Goal: Information Seeking & Learning: Check status

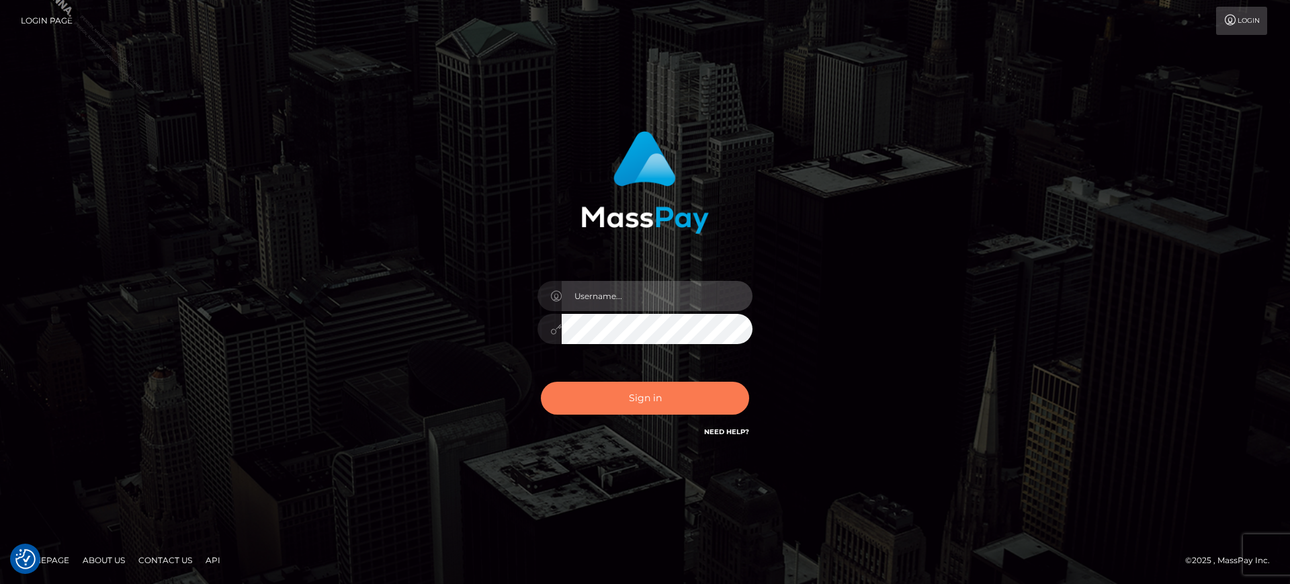
type input "[PERSON_NAME].B2S"
click at [571, 409] on button "Sign in" at bounding box center [645, 398] width 208 height 33
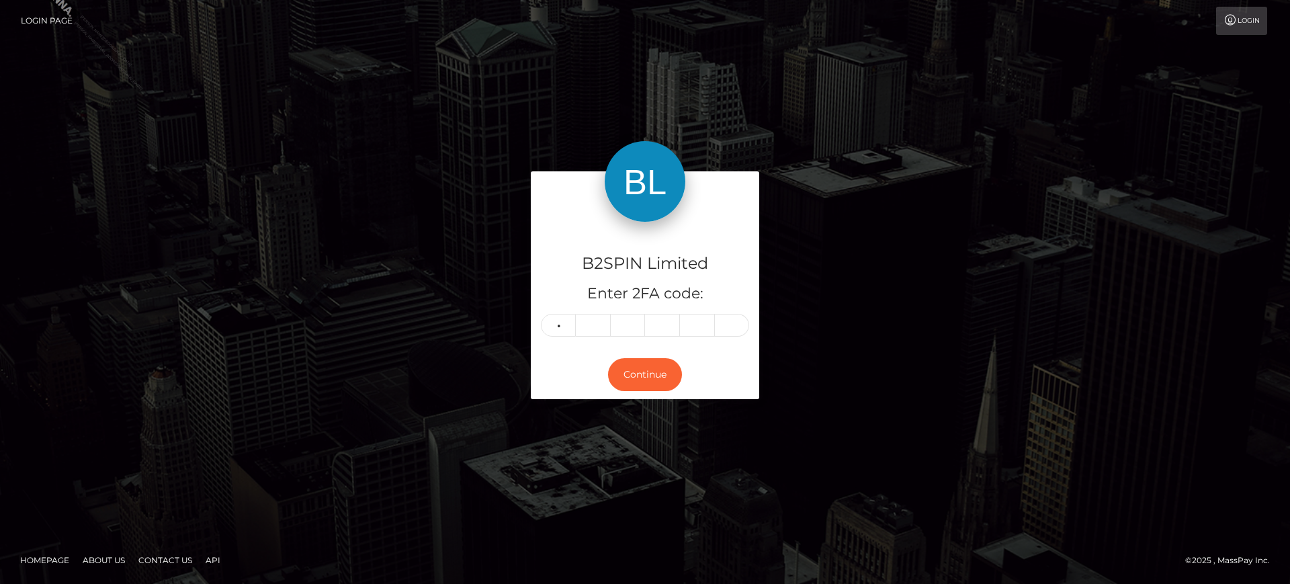
type input "1"
type input "5"
type input "1"
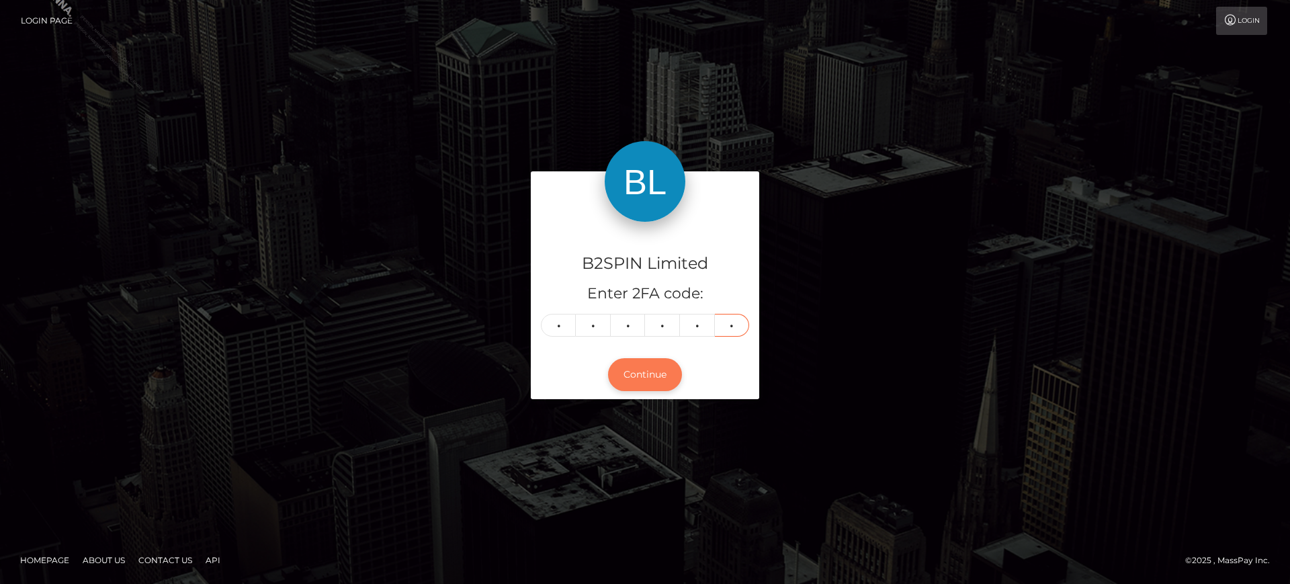
type input "4"
click at [658, 374] on button "Continue" at bounding box center [645, 374] width 74 height 33
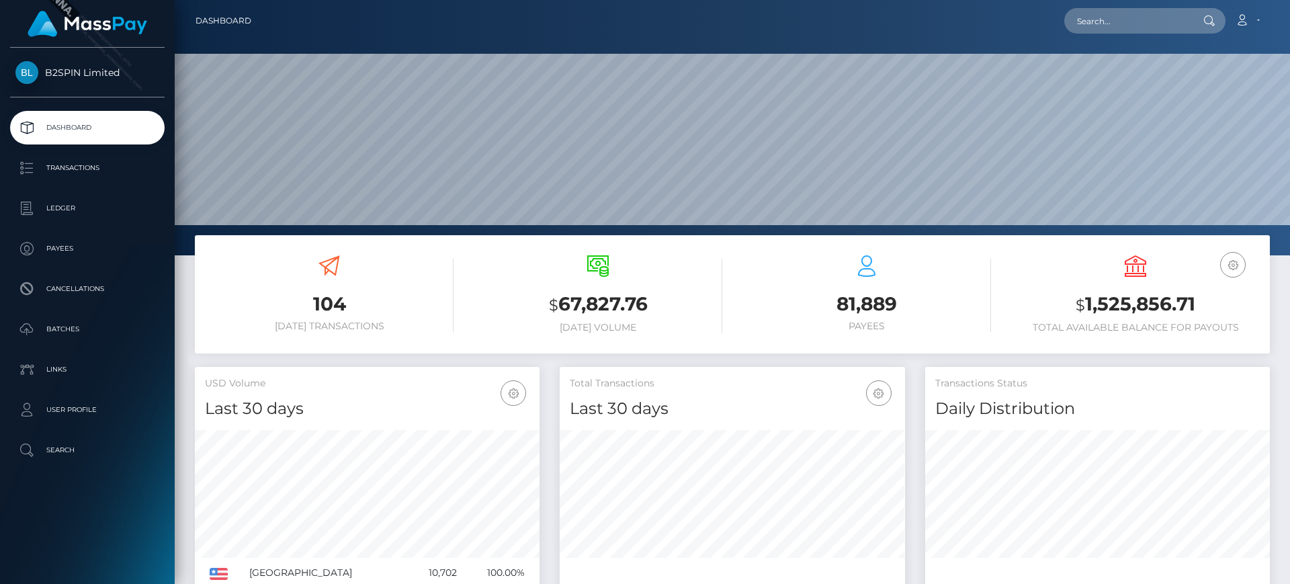
scroll to position [239, 345]
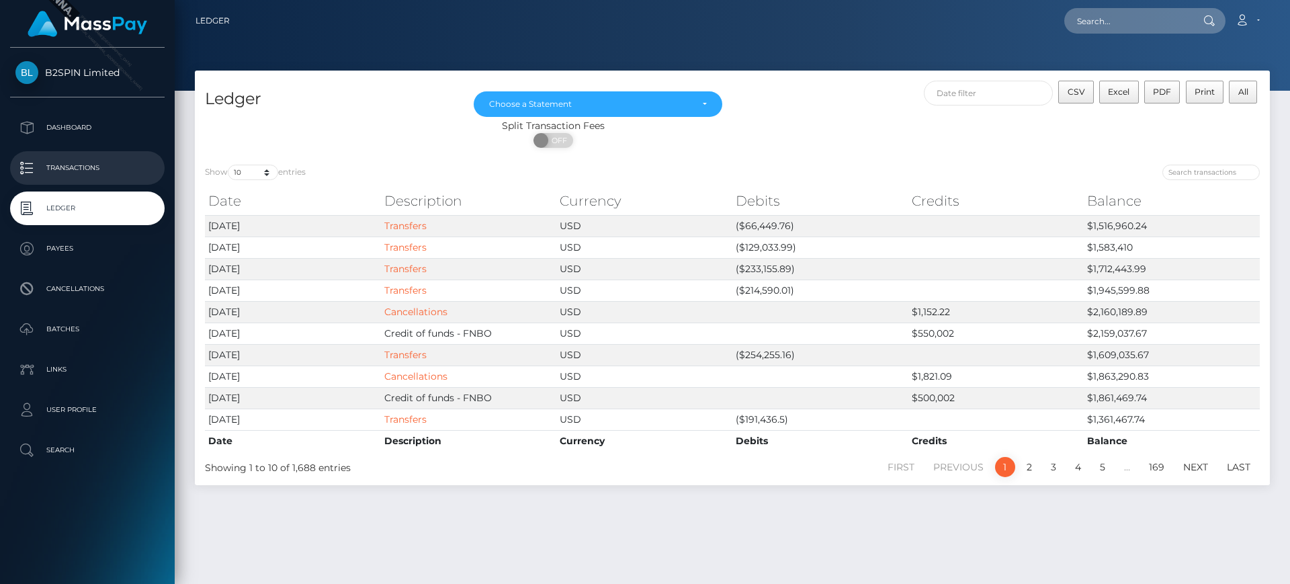
click at [124, 182] on link "Transactions" at bounding box center [87, 168] width 155 height 34
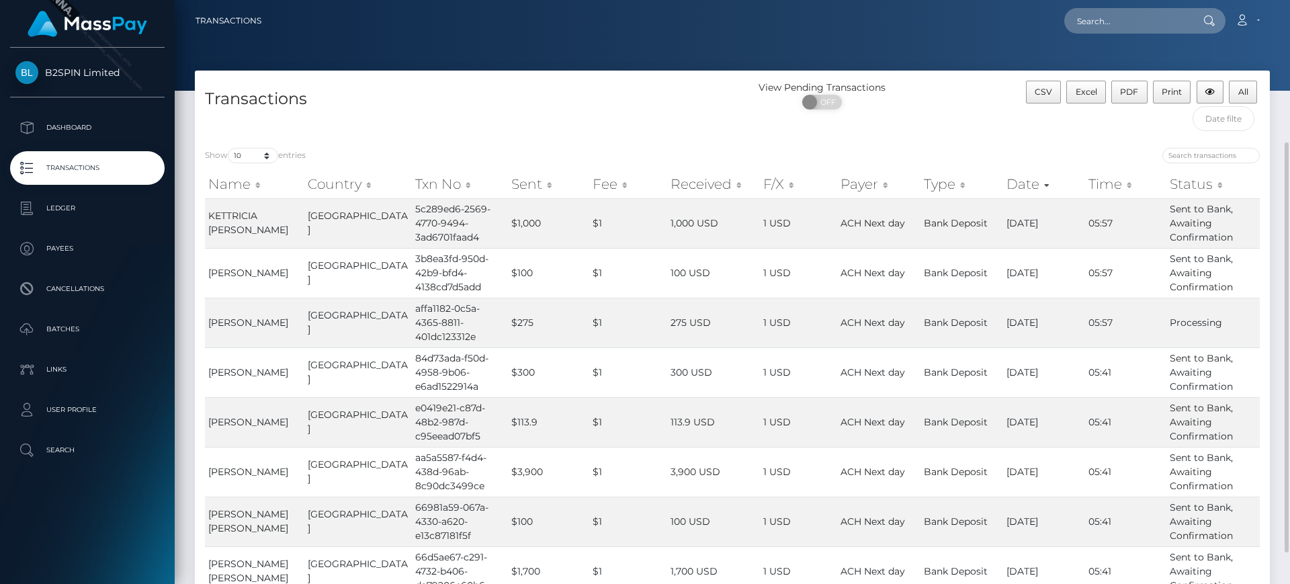
scroll to position [84, 0]
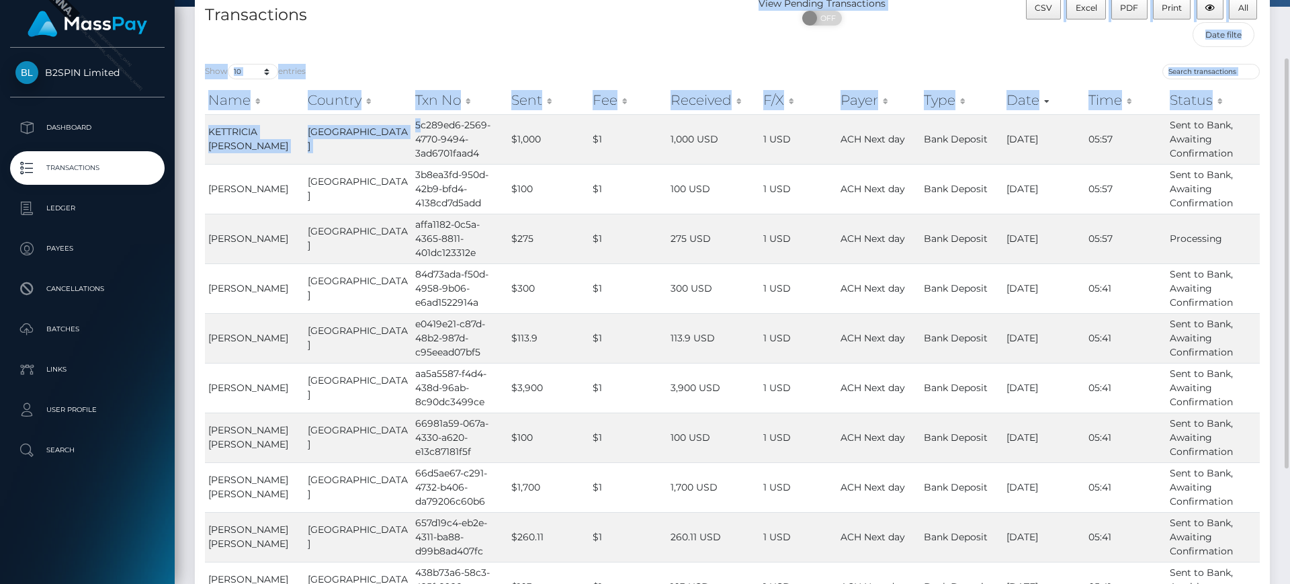
drag, startPoint x: 397, startPoint y: 123, endPoint x: 545, endPoint y: 48, distance: 166.5
click at [545, 48] on div "Transactions View Pending Transactions ON OFF CSV Excel PDF Print All Show 10 2…" at bounding box center [732, 327] width 1075 height 680
click at [545, 48] on div "Transactions" at bounding box center [464, 25] width 538 height 57
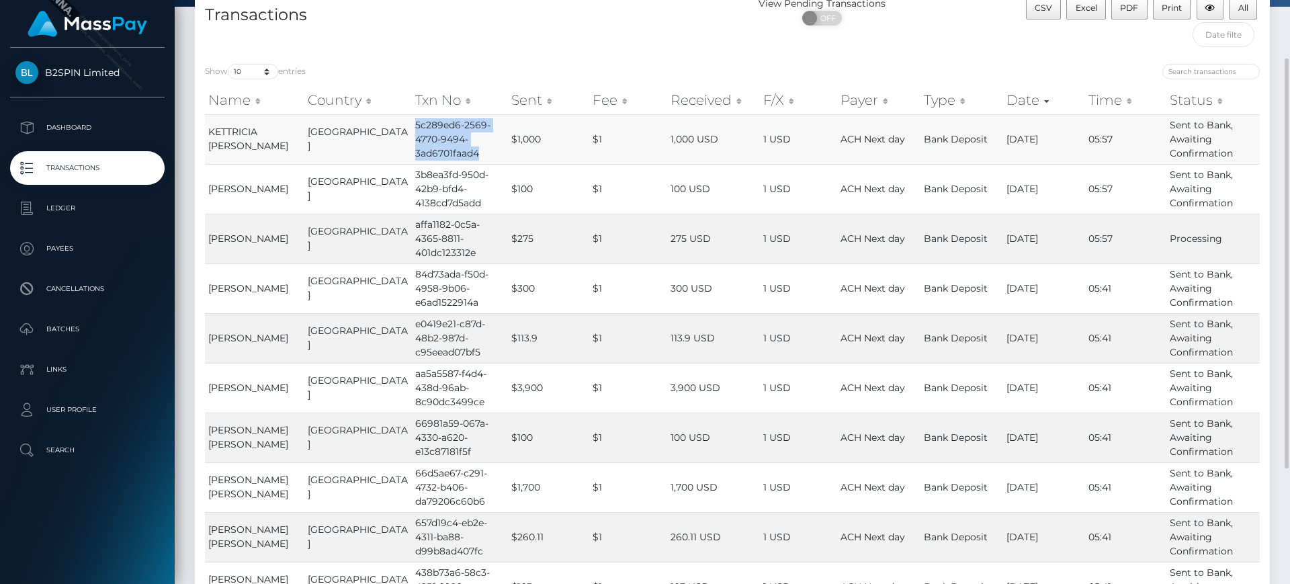
drag, startPoint x: 395, startPoint y: 125, endPoint x: 462, endPoint y: 155, distance: 73.7
click at [462, 155] on td "5c289ed6-2569-4770-9494-3ad6701faad4" at bounding box center [459, 139] width 95 height 50
copy td "5c289ed6-2569-4770-9494-3ad6701faad4"
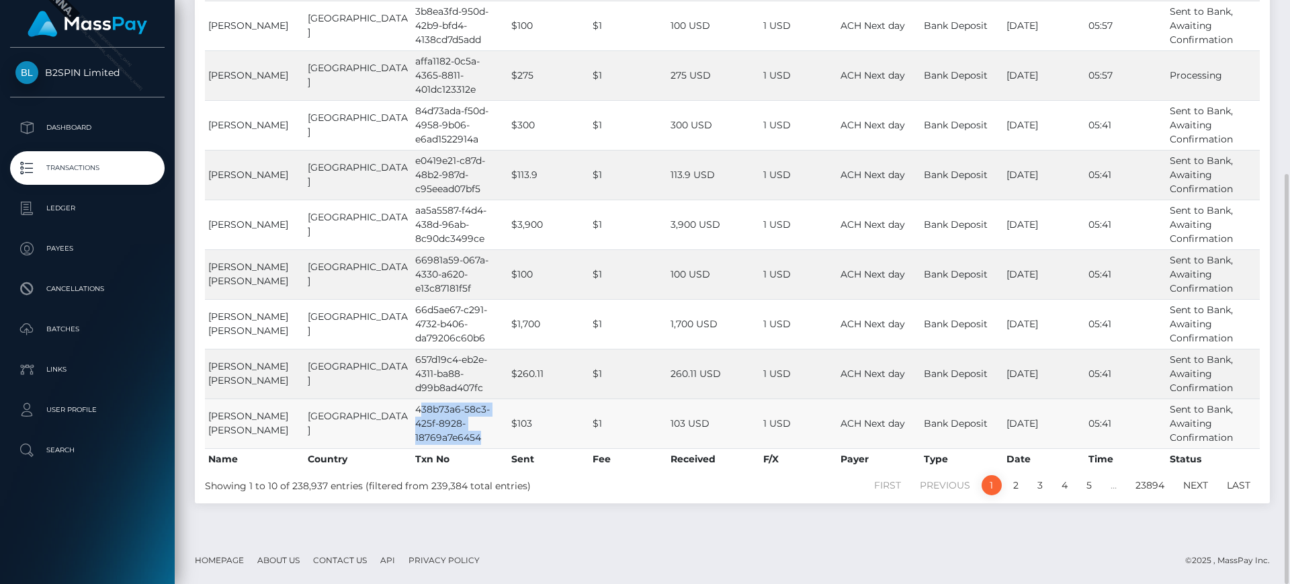
drag, startPoint x: 399, startPoint y: 404, endPoint x: 469, endPoint y: 431, distance: 75.5
click at [469, 431] on td "438b73a6-58c3-425f-8928-18769a7e6454" at bounding box center [459, 424] width 95 height 50
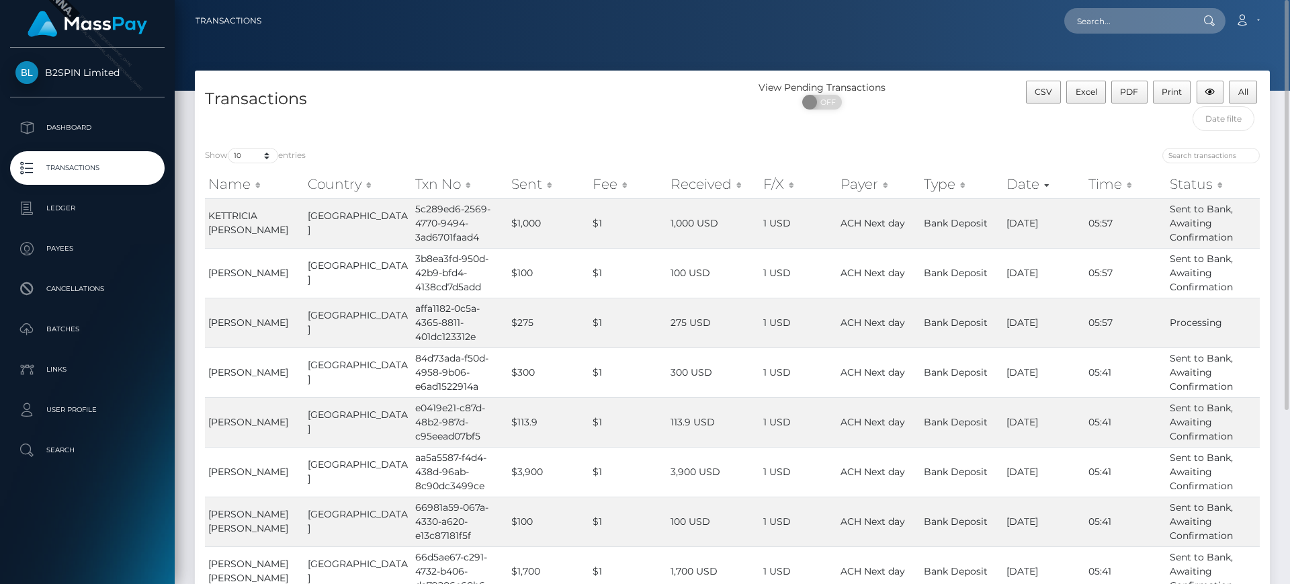
click at [879, 134] on div "View Pending Transactions ON OFF" at bounding box center [867, 109] width 269 height 57
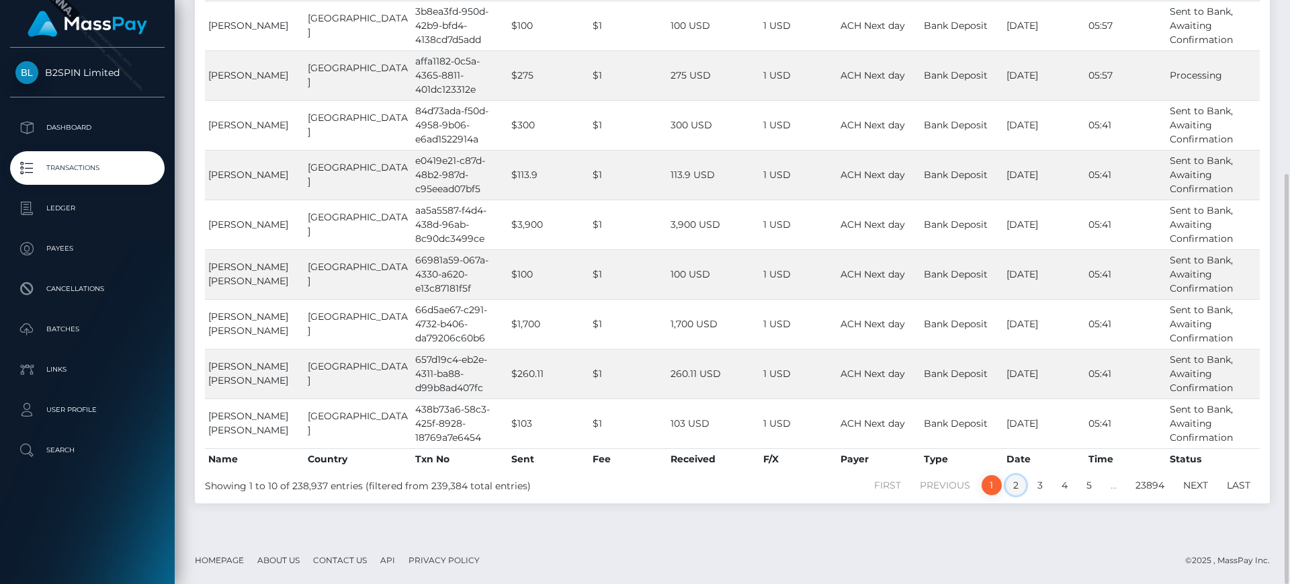
click at [1022, 482] on link "2" at bounding box center [1016, 485] width 20 height 20
click at [1048, 482] on link "3" at bounding box center [1040, 485] width 20 height 20
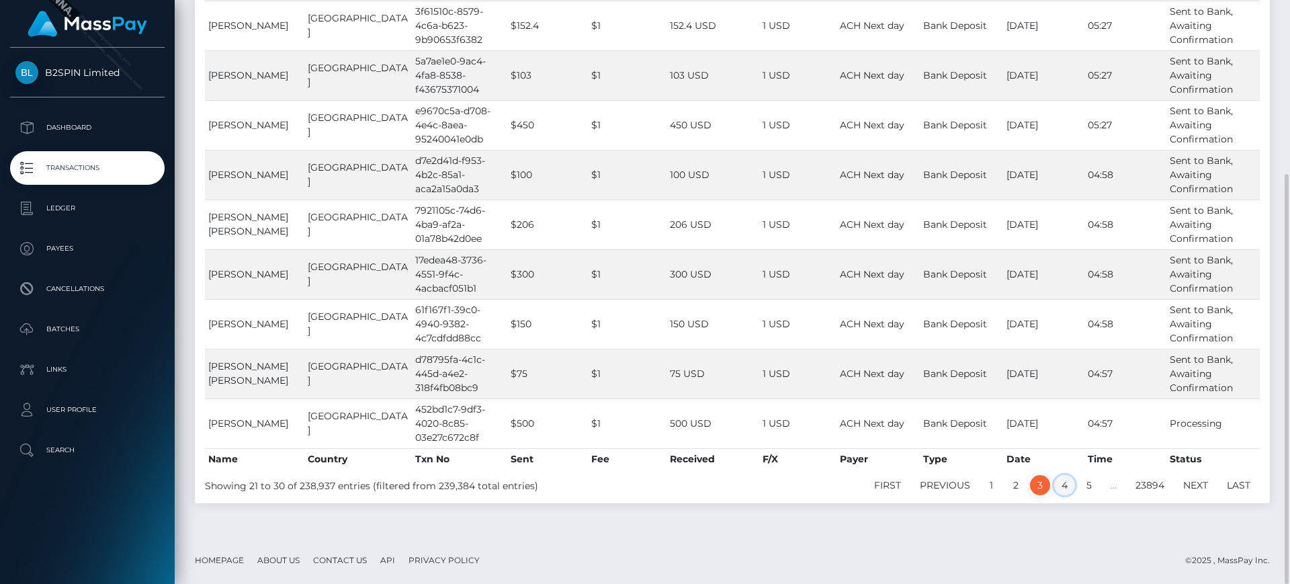
click at [1070, 495] on link "4" at bounding box center [1065, 485] width 21 height 20
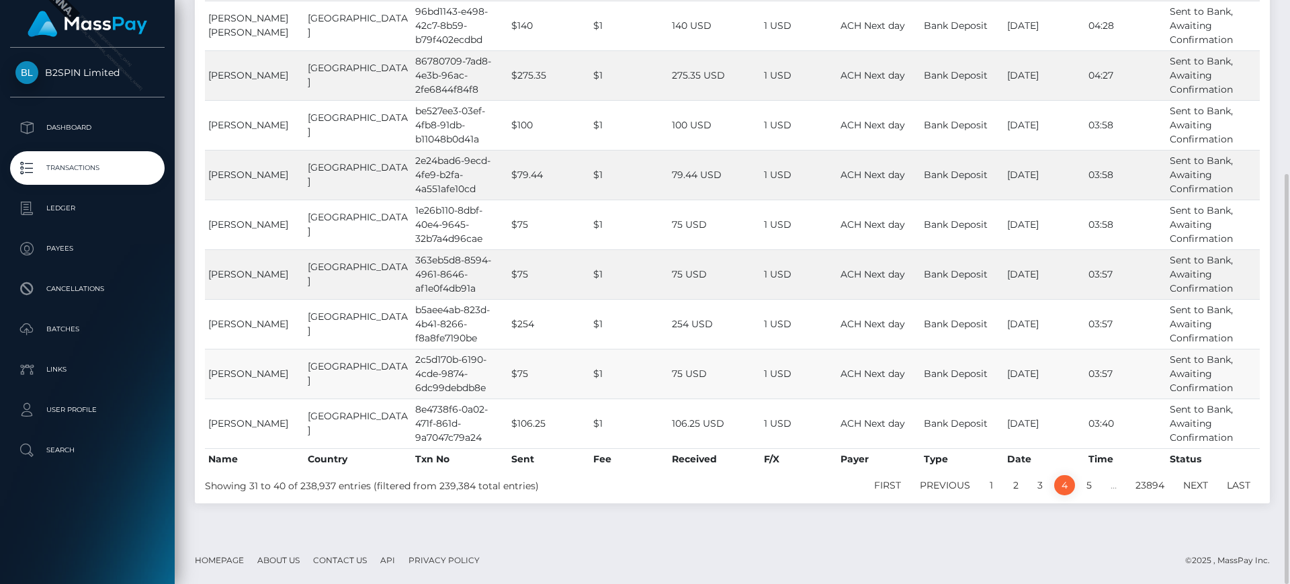
click at [673, 372] on td "75 USD" at bounding box center [715, 374] width 92 height 50
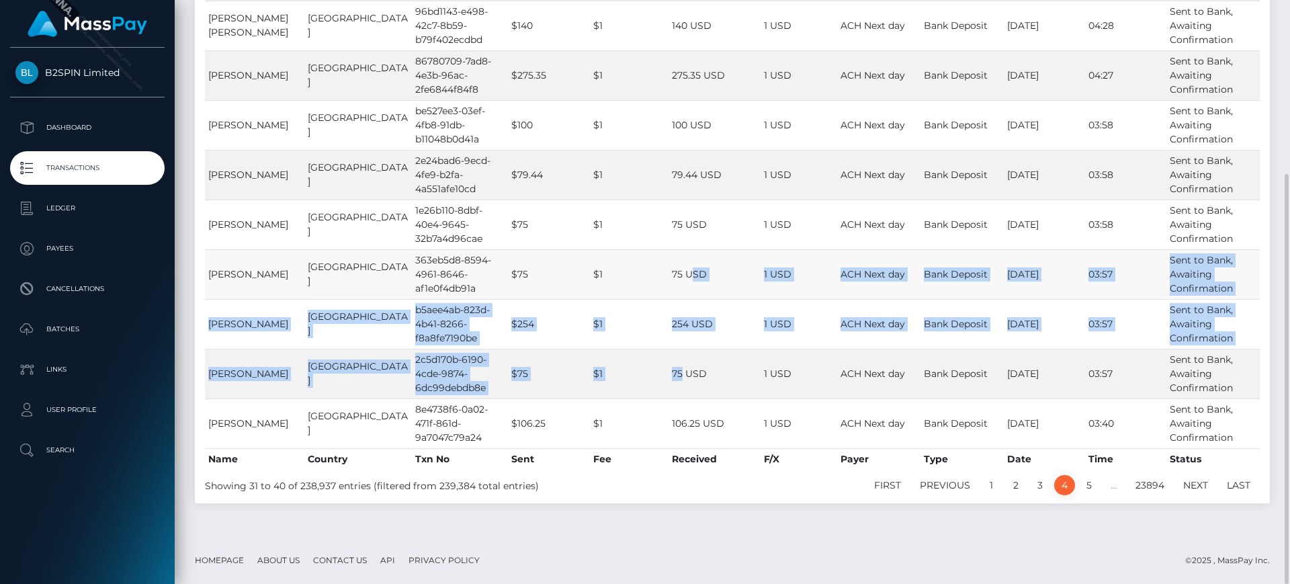
drag, startPoint x: 667, startPoint y: 378, endPoint x: 677, endPoint y: 264, distance: 114.6
click at [677, 264] on tbody "TESHI LEJOY PALMORE United States e076e7a5-af29-45de-abee-929833a28a31 $500 $1 …" at bounding box center [732, 199] width 1055 height 497
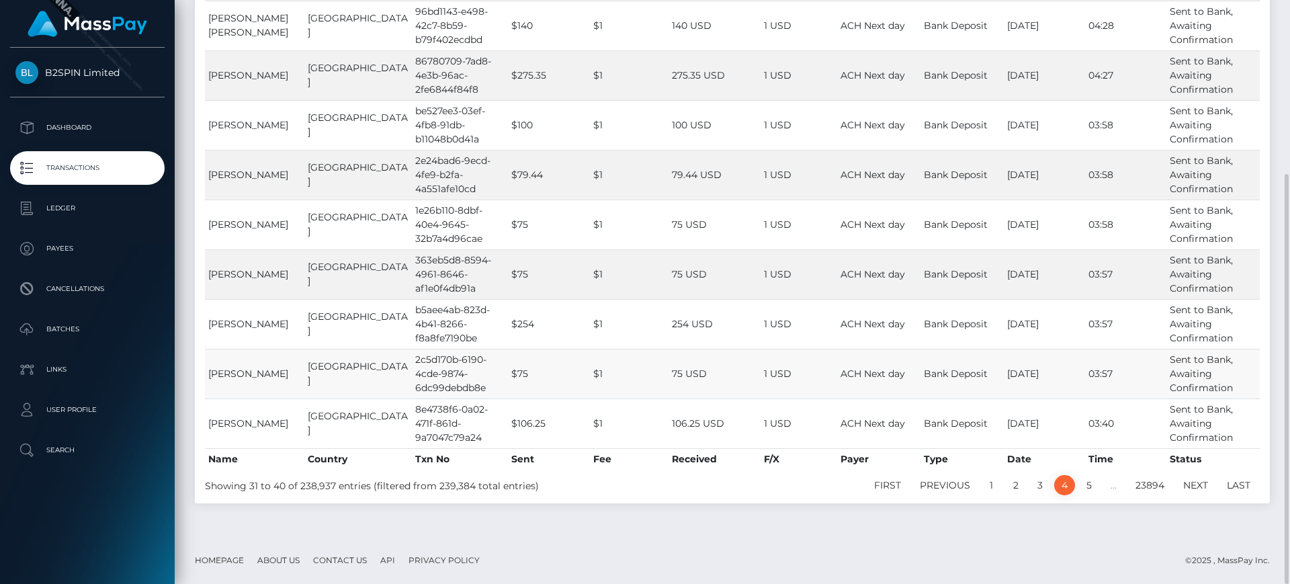
click at [706, 376] on td "75 USD" at bounding box center [715, 374] width 92 height 50
click at [1043, 484] on link "3" at bounding box center [1040, 485] width 20 height 20
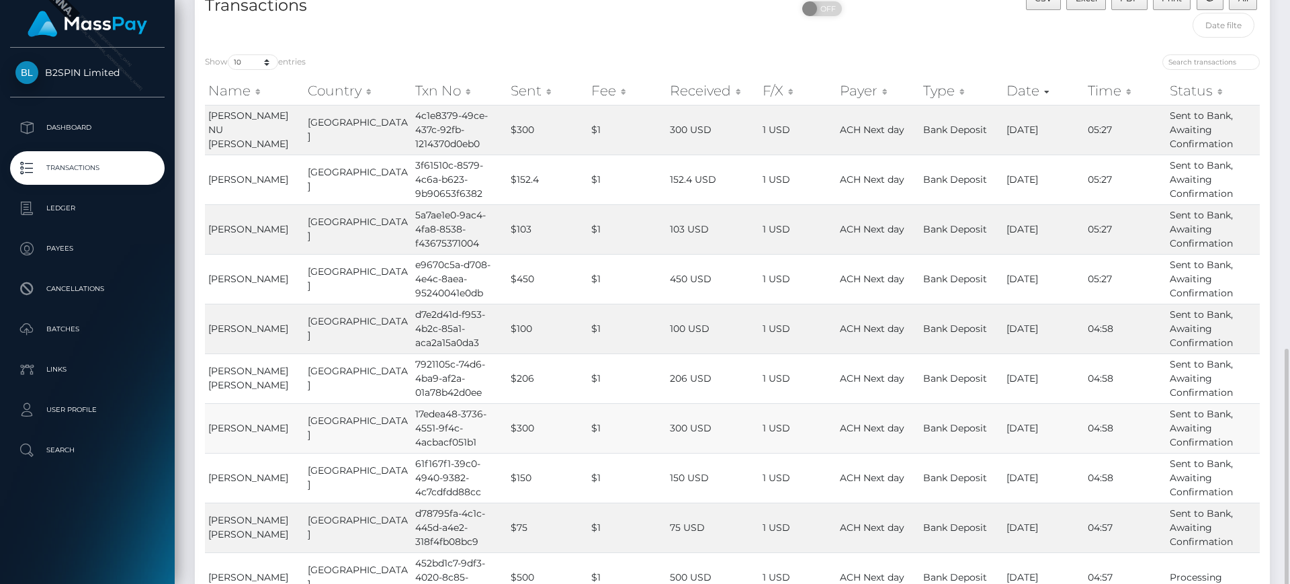
scroll to position [261, 0]
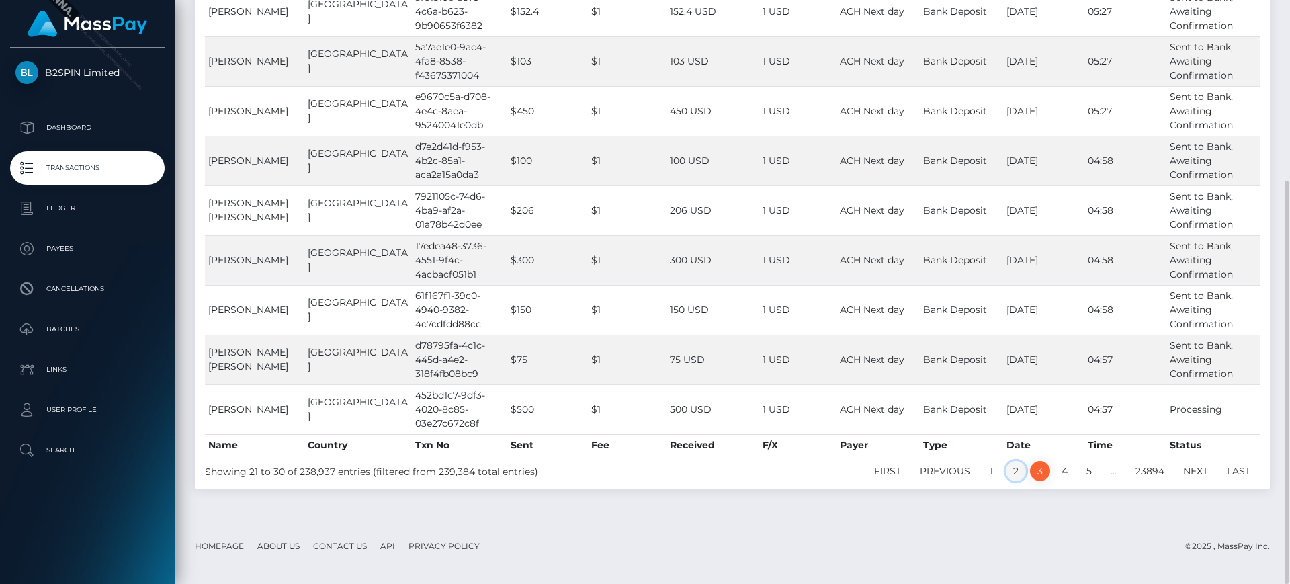
click at [1014, 481] on link "2" at bounding box center [1016, 471] width 20 height 20
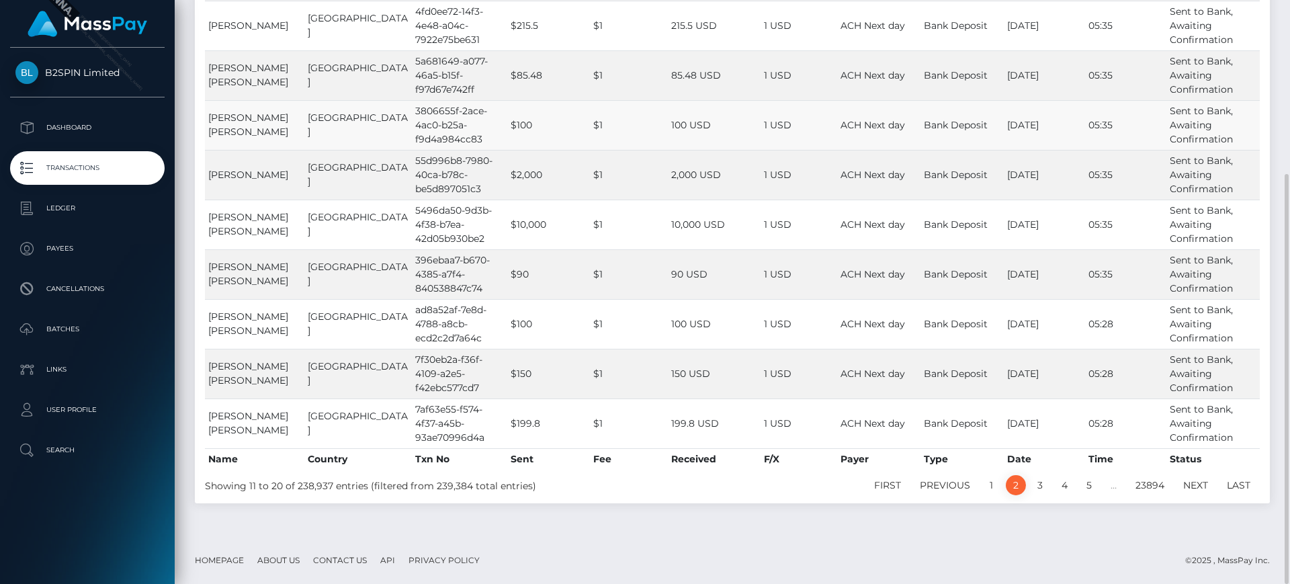
scroll to position [163, 0]
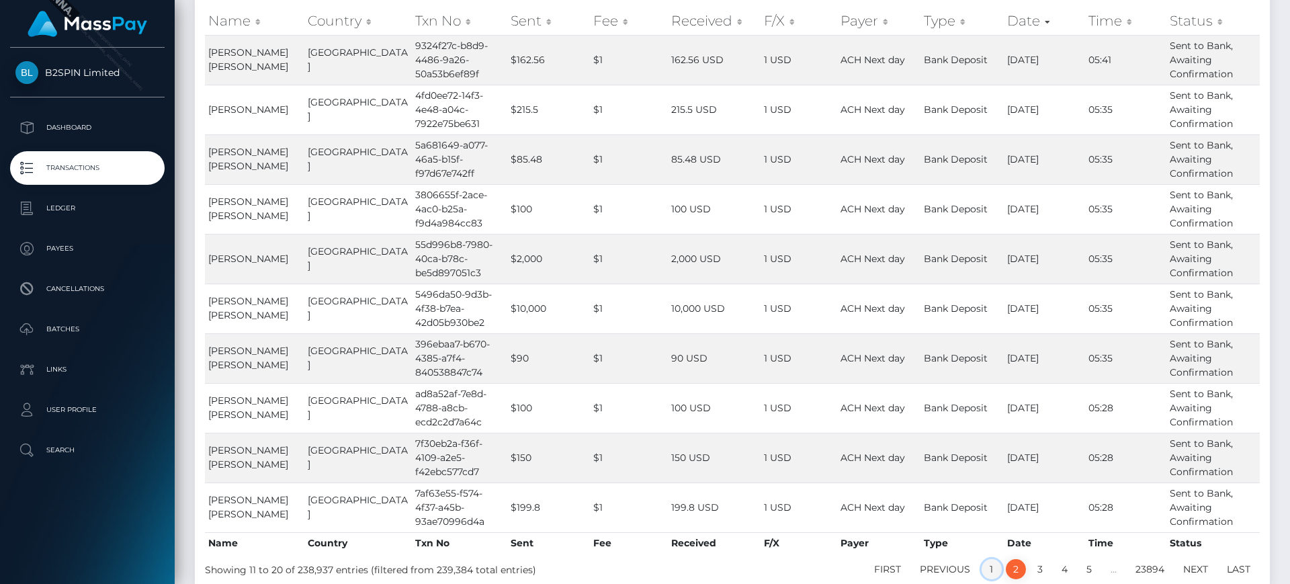
click at [991, 569] on link "1" at bounding box center [992, 569] width 20 height 20
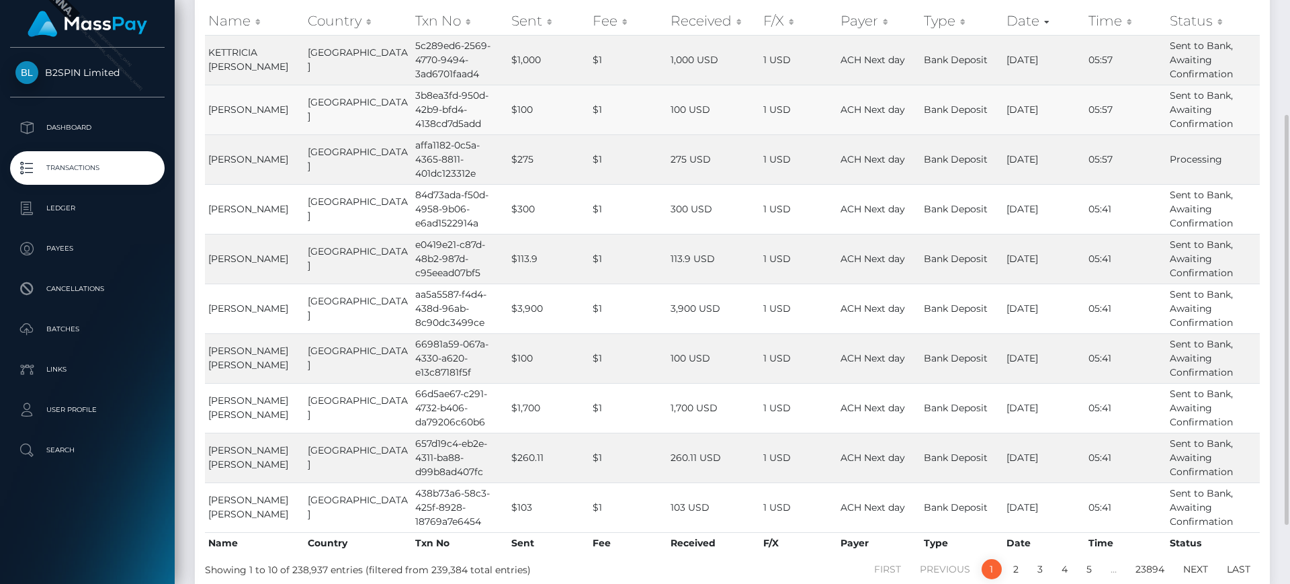
scroll to position [0, 0]
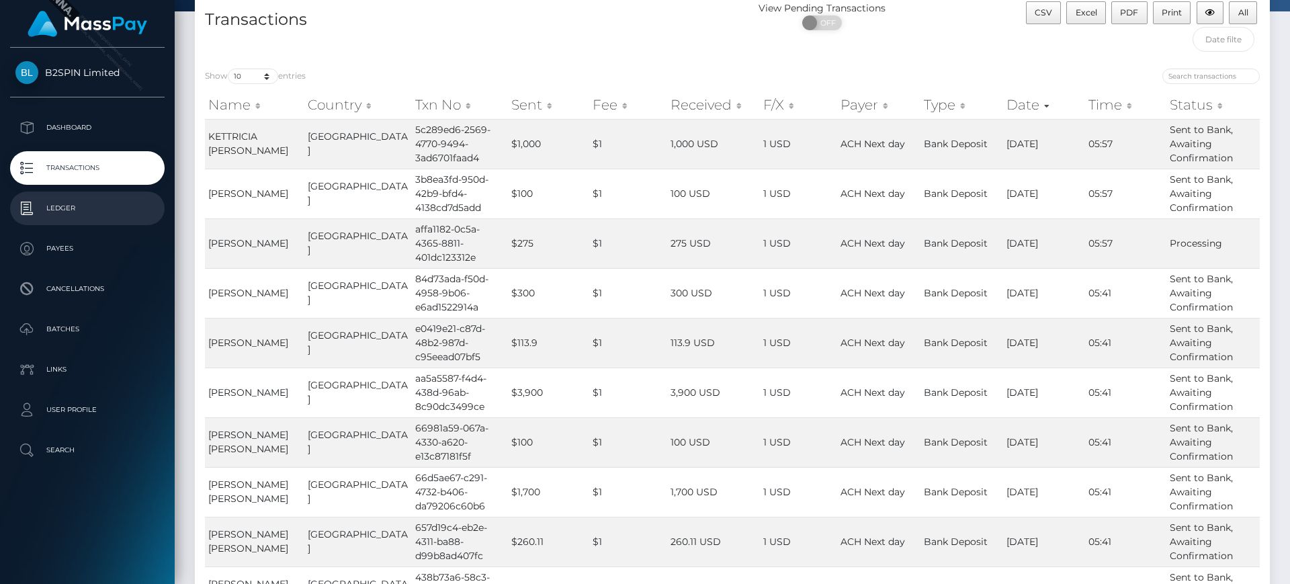
click at [107, 196] on link "Ledger" at bounding box center [87, 209] width 155 height 34
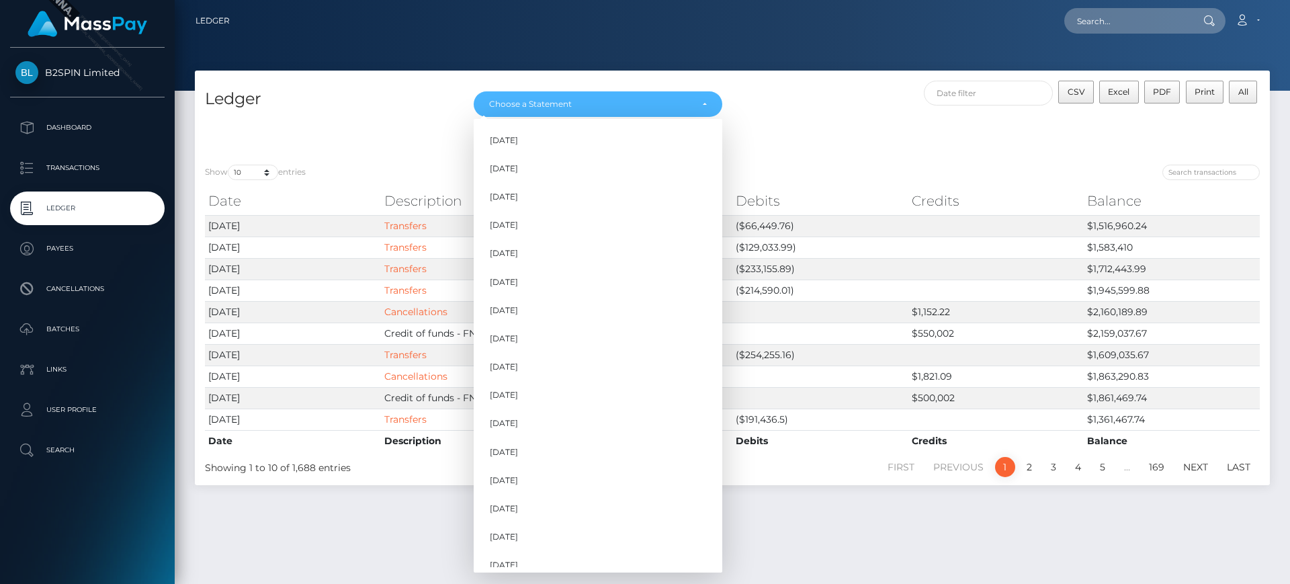
click at [753, 110] on div "CSV Excel PDF Print All" at bounding box center [1002, 100] width 538 height 38
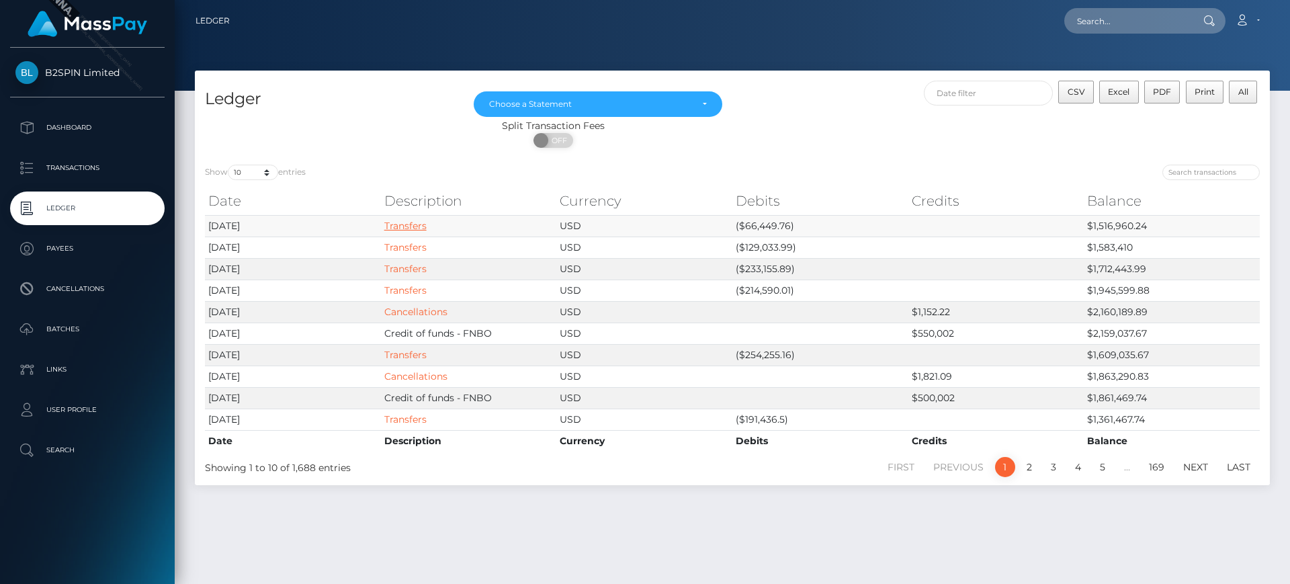
click at [417, 220] on link "Transfers" at bounding box center [405, 226] width 42 height 12
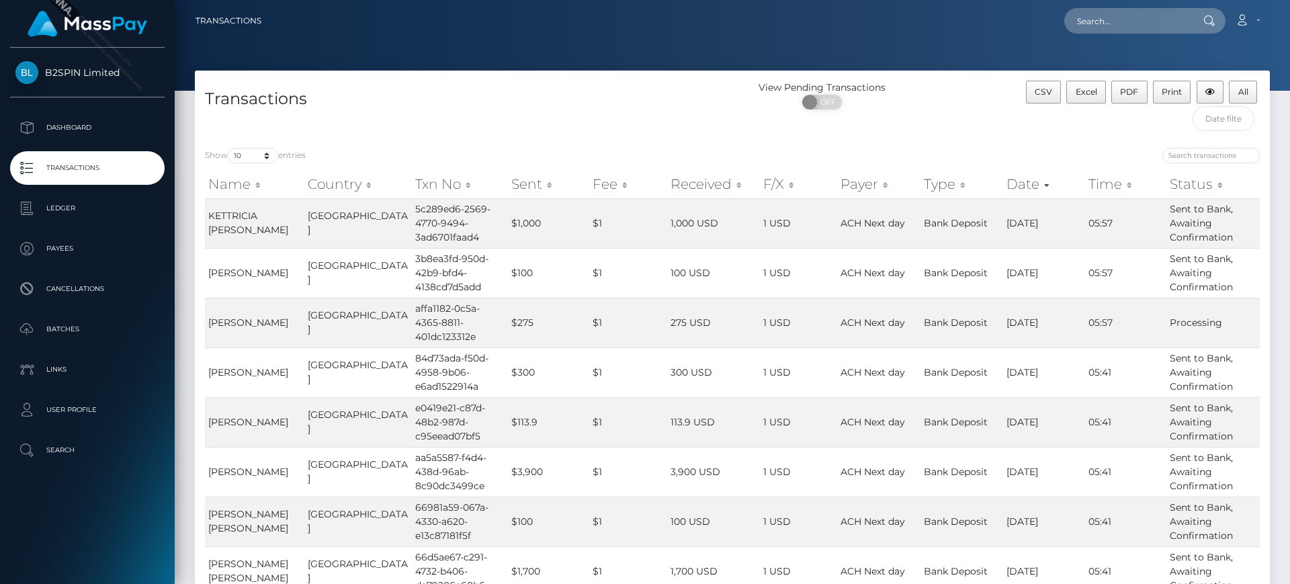
click at [547, 92] on h4 "Transactions" at bounding box center [464, 99] width 518 height 24
click at [1244, 96] on span "All" at bounding box center [1244, 92] width 10 height 10
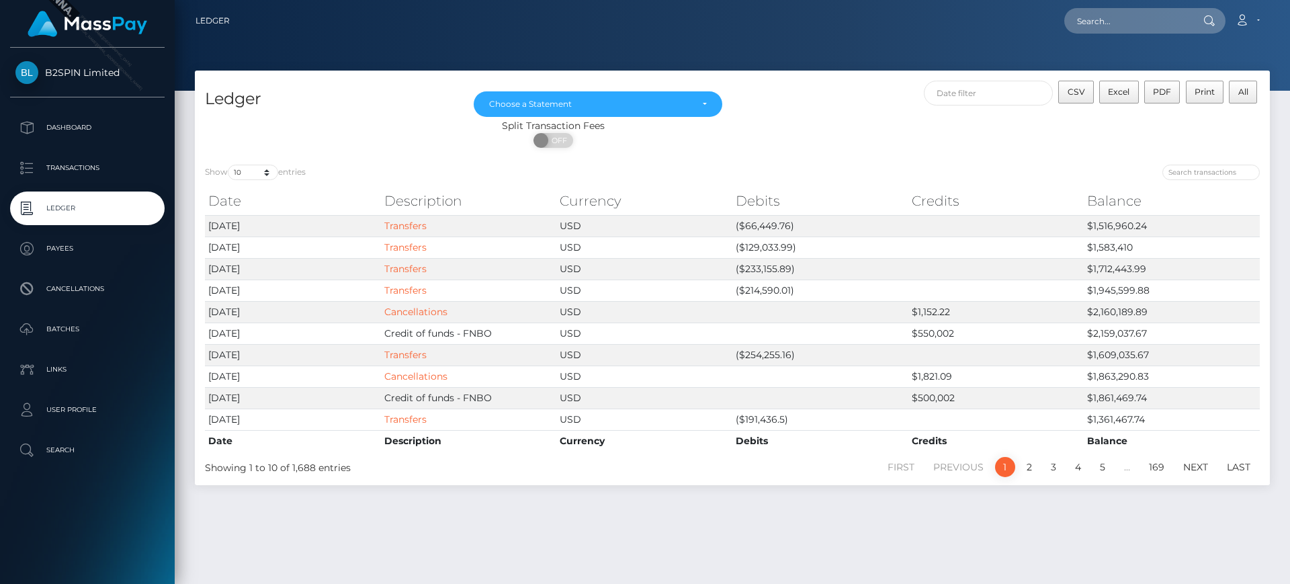
click at [833, 126] on div "Split Transaction Fees" at bounding box center [553, 126] width 717 height 14
drag, startPoint x: 707, startPoint y: 226, endPoint x: 806, endPoint y: 224, distance: 98.8
click at [806, 224] on tr "[DATE] Transfers USD ($66,449.76) $1,516,960.24" at bounding box center [732, 226] width 1055 height 22
copy tr "($66,449.76)"
drag, startPoint x: 1069, startPoint y: 225, endPoint x: 1206, endPoint y: 216, distance: 137.4
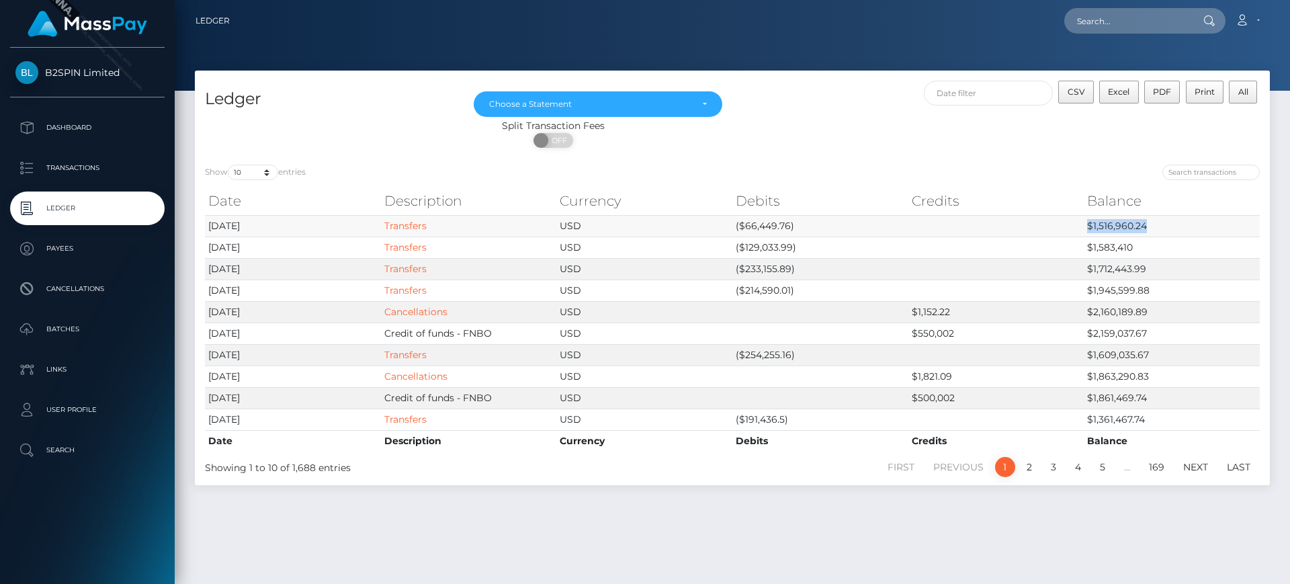
click at [1206, 216] on tr "[DATE] Transfers USD ($66,449.76) $1,516,960.24" at bounding box center [732, 226] width 1055 height 22
copy tr "$1,516,960.24"
drag, startPoint x: 642, startPoint y: 107, endPoint x: 645, endPoint y: 114, distance: 7.5
click at [643, 107] on div "Choose a Statement" at bounding box center [590, 104] width 202 height 11
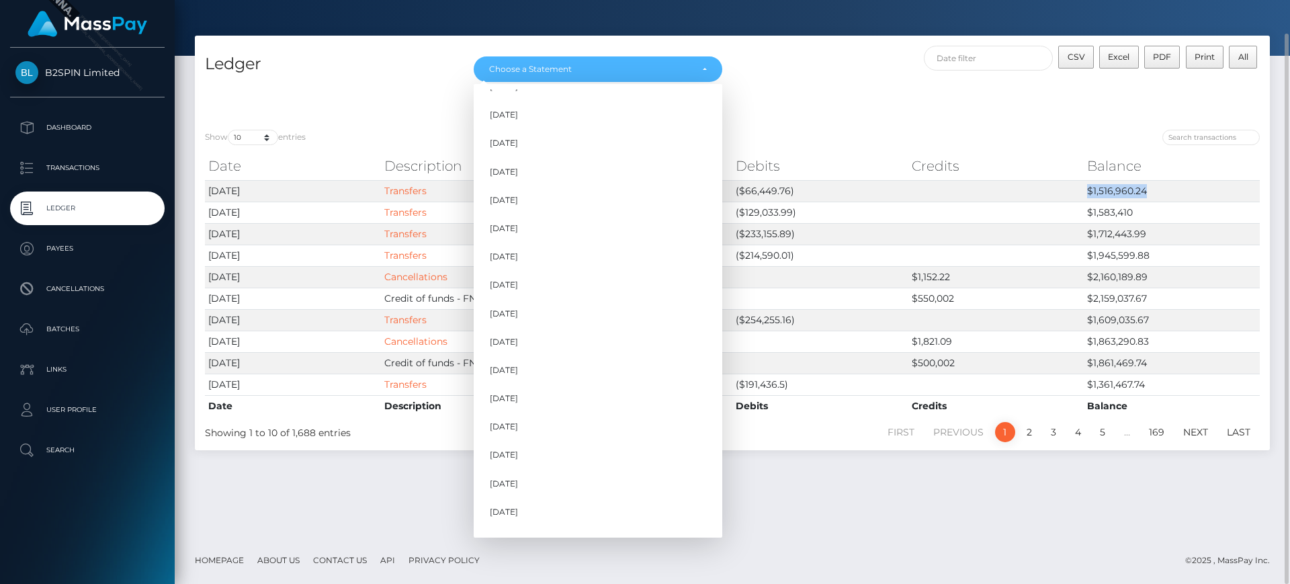
scroll to position [408, 0]
click at [567, 519] on link "Sep 2025" at bounding box center [598, 519] width 249 height 25
select select "Sep 2025"
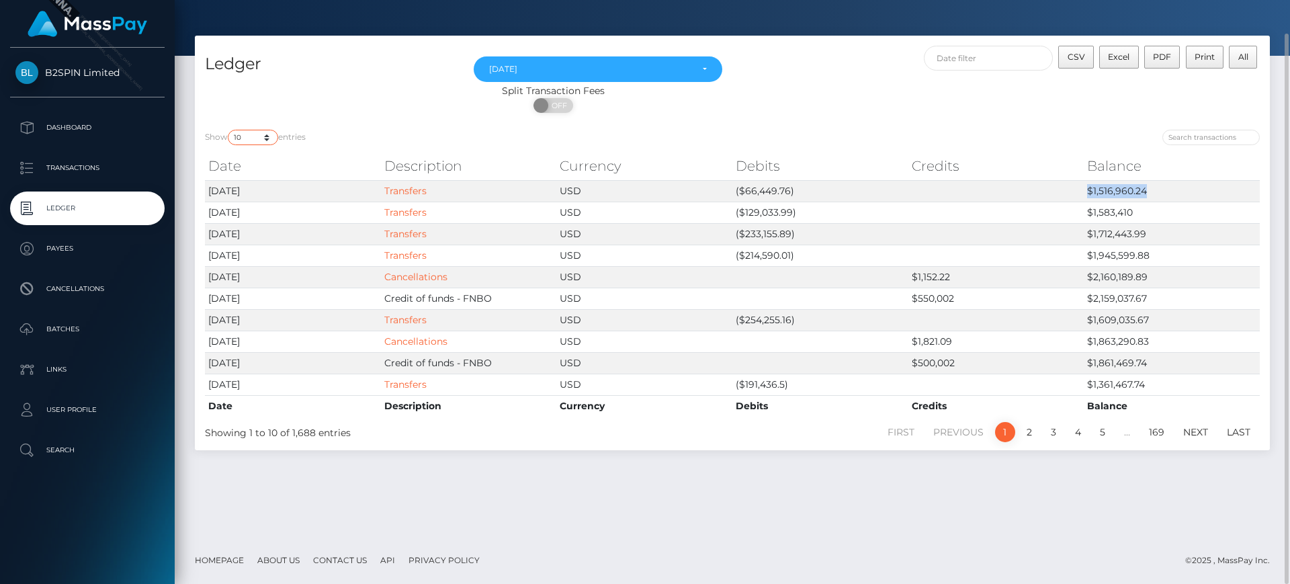
click at [246, 132] on select "10 25 50 100 250" at bounding box center [253, 137] width 50 height 15
select select "25"
click at [229, 130] on select "10 25 50 100 250" at bounding box center [253, 137] width 50 height 15
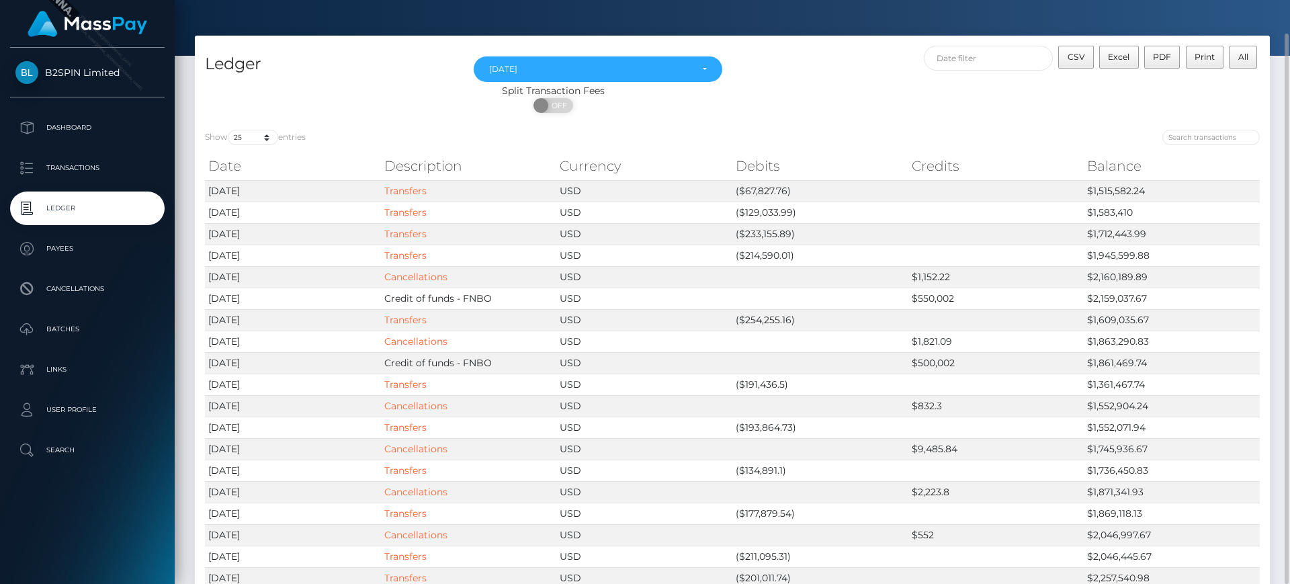
click at [869, 110] on div "ON OFF" at bounding box center [553, 109] width 717 height 22
click at [225, 165] on th "Date" at bounding box center [293, 166] width 176 height 27
drag, startPoint x: 758, startPoint y: 186, endPoint x: 818, endPoint y: 191, distance: 60.0
click at [818, 191] on tr "2025-09-29 Transfers USD ($67,827.76) $1,515,582.24" at bounding box center [732, 191] width 1055 height 22
copy tr "($67,827.76)"
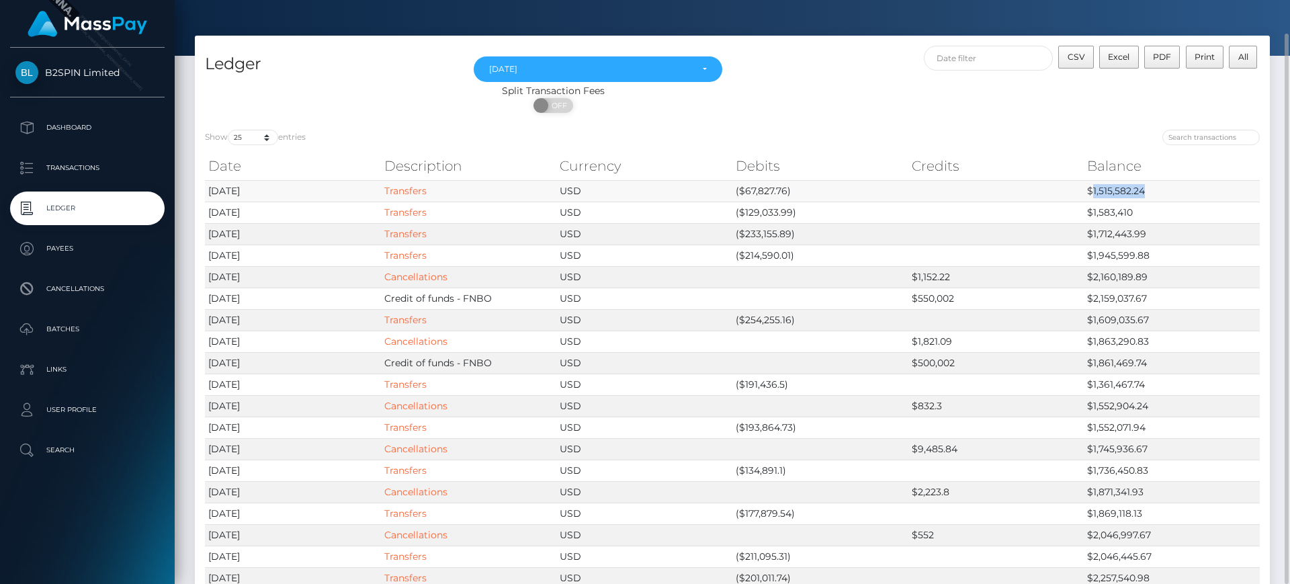
drag, startPoint x: 1092, startPoint y: 192, endPoint x: 1158, endPoint y: 187, distance: 66.0
click at [1158, 187] on td "$1,515,582.24" at bounding box center [1172, 191] width 176 height 22
copy td "1,515,582.24"
